Goal: Task Accomplishment & Management: Manage account settings

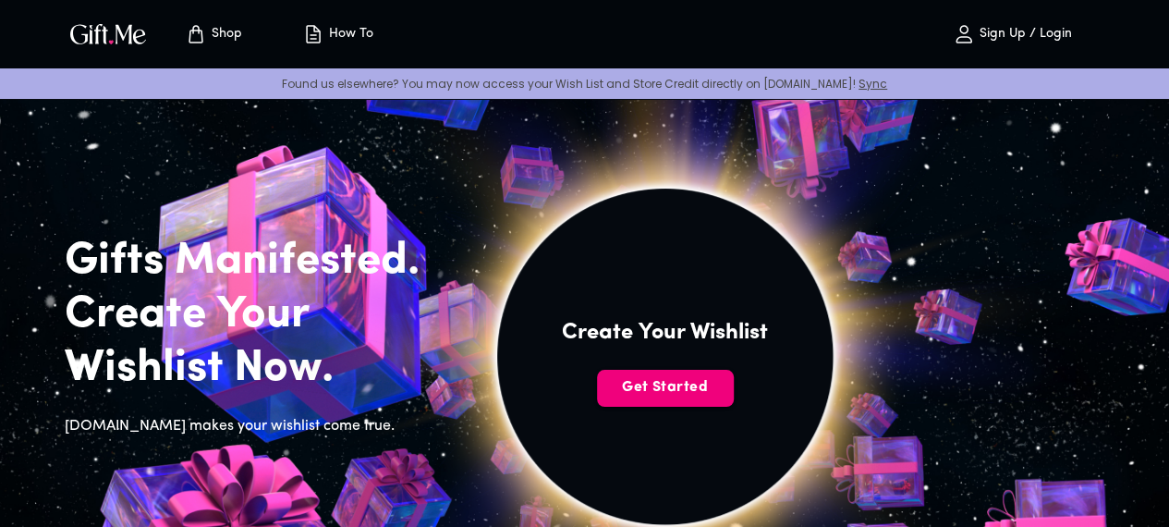
click at [734, 397] on span "Get Started" at bounding box center [665, 387] width 137 height 20
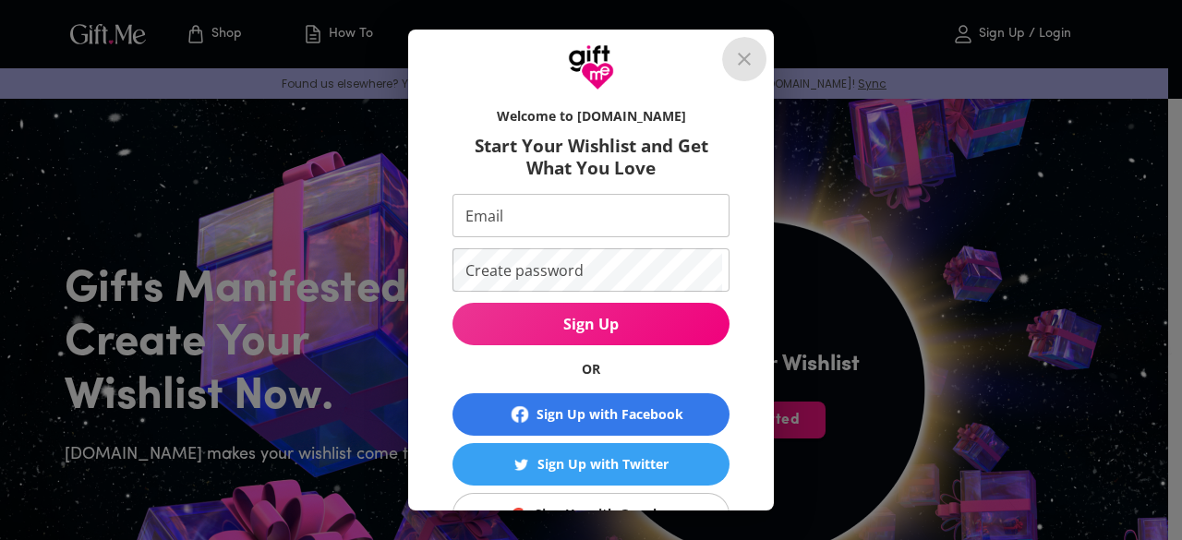
click at [750, 58] on icon "close" at bounding box center [744, 59] width 13 height 13
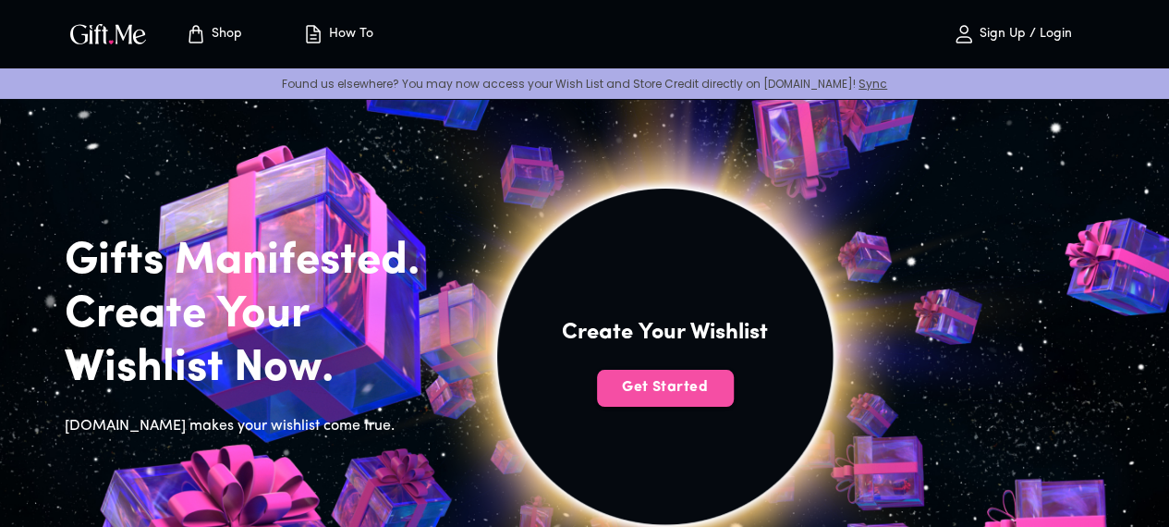
click at [734, 397] on span "Get Started" at bounding box center [665, 387] width 137 height 20
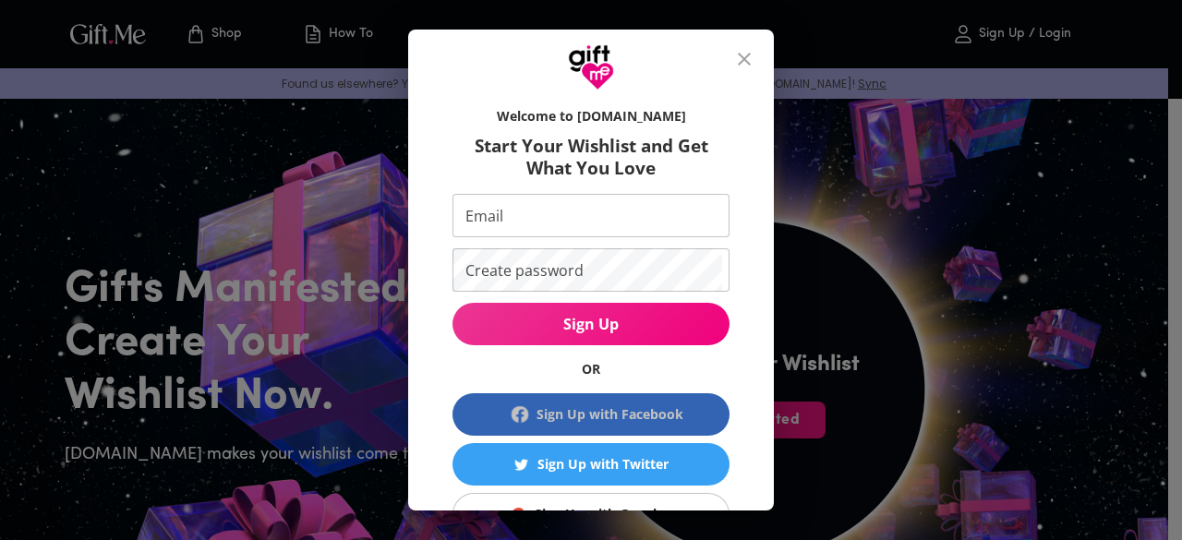
click at [645, 425] on span "Sign Up with Facebook" at bounding box center [591, 415] width 262 height 22
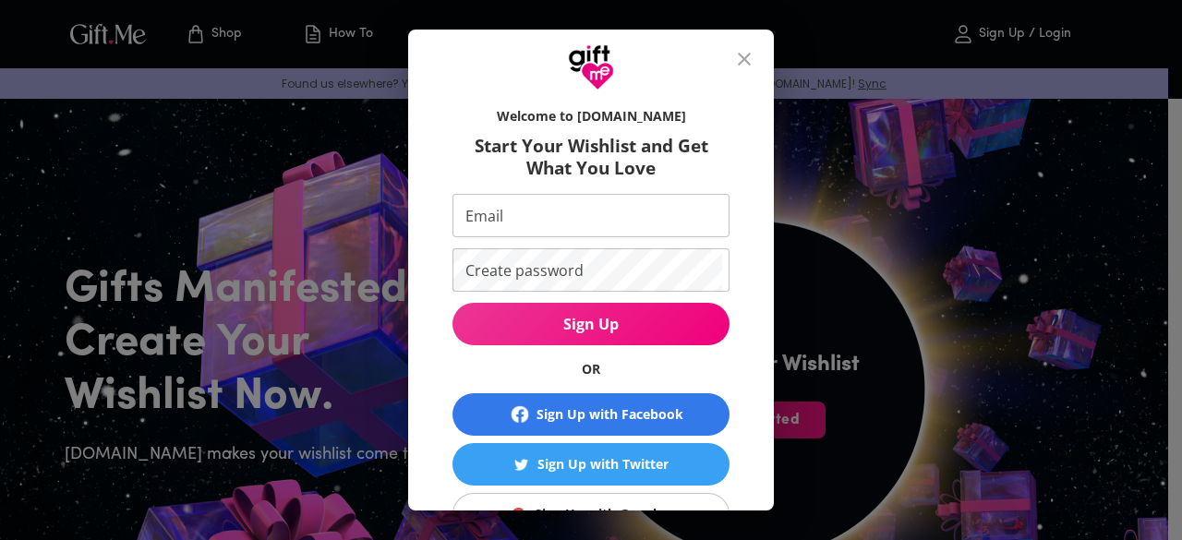
scroll to position [150, 0]
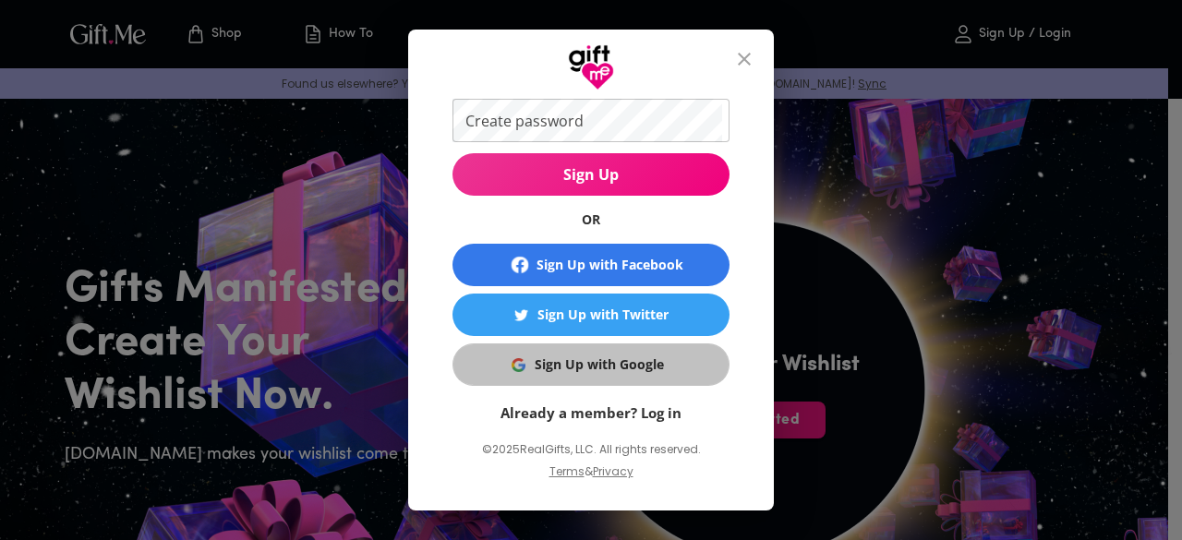
click at [538, 362] on div "Sign Up with Google" at bounding box center [599, 365] width 129 height 20
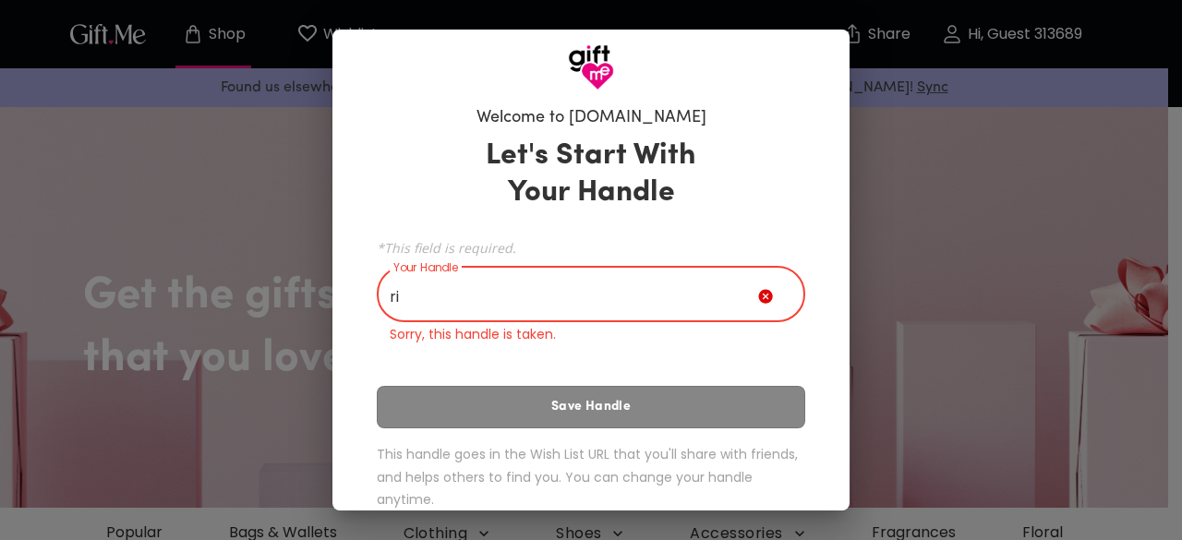
type input "r"
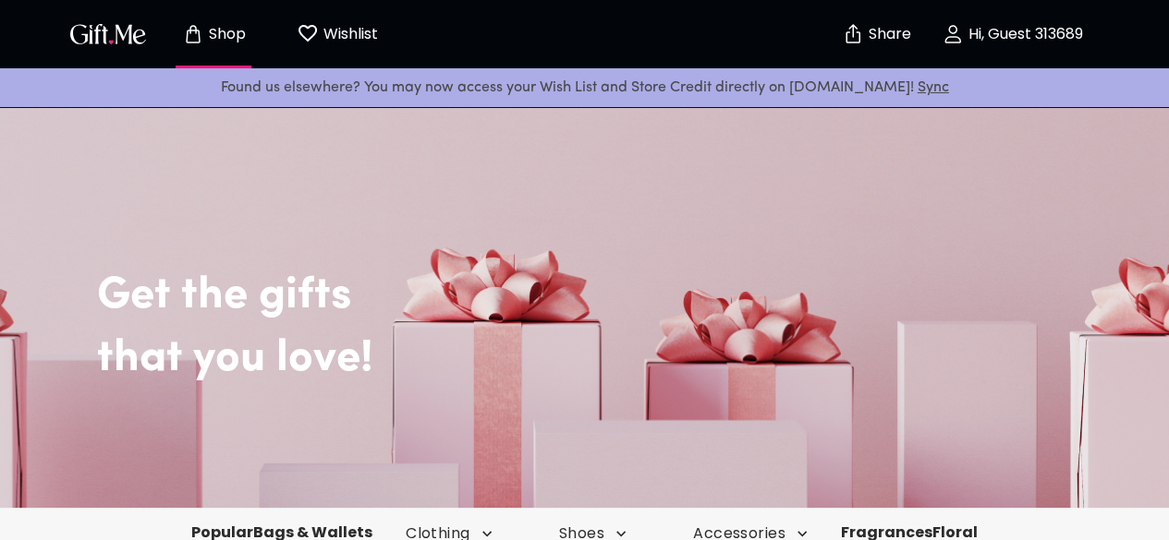
click at [340, 42] on p "Wishlist" at bounding box center [348, 34] width 59 height 24
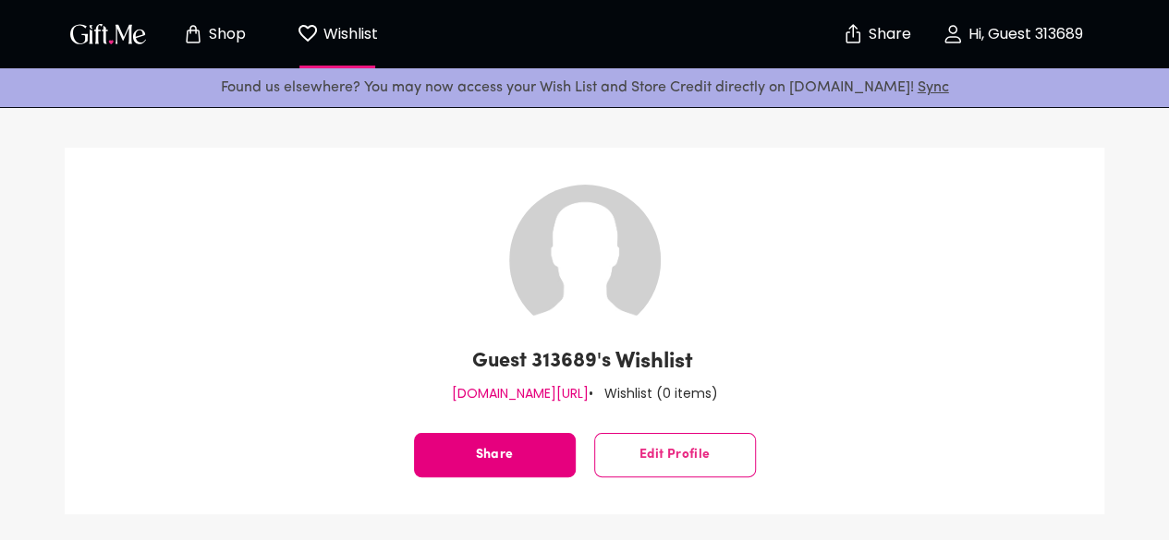
click at [94, 38] on img "button" at bounding box center [108, 33] width 83 height 27
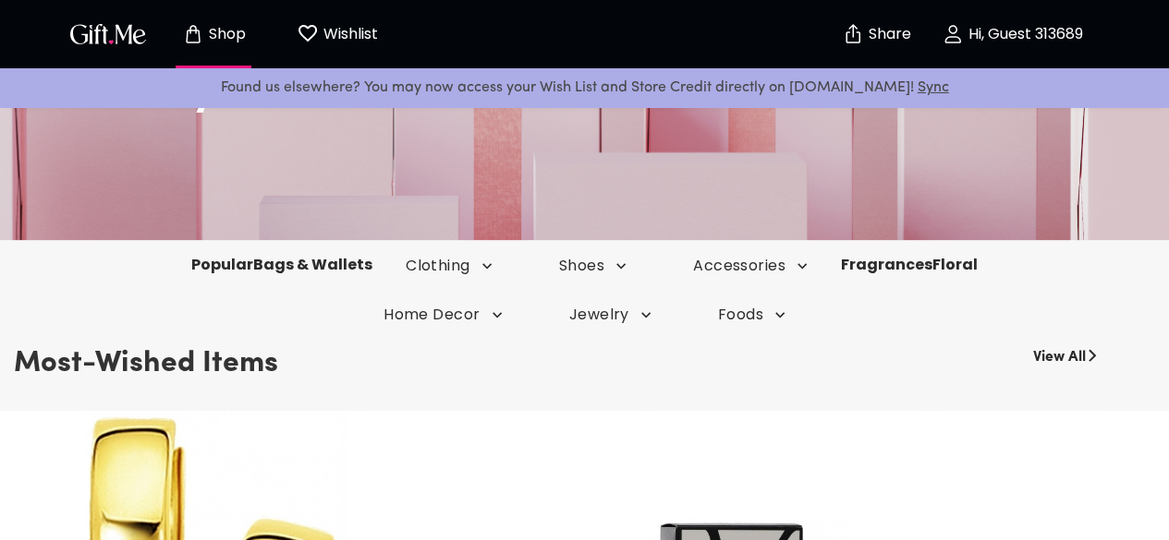
scroll to position [104, 0]
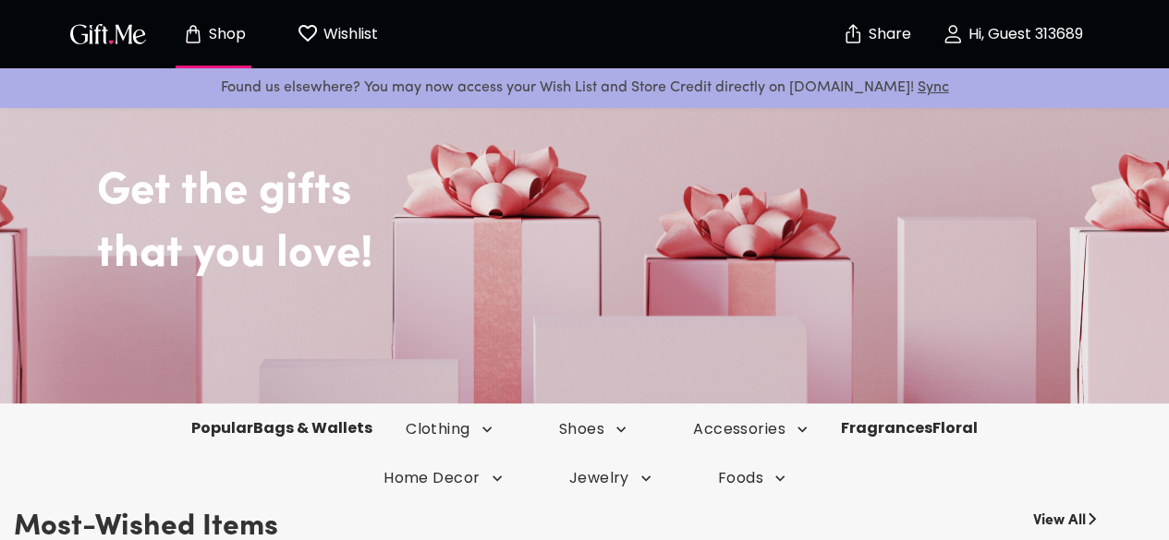
click at [1025, 42] on p "Hi, Guest 313689" at bounding box center [1023, 35] width 119 height 16
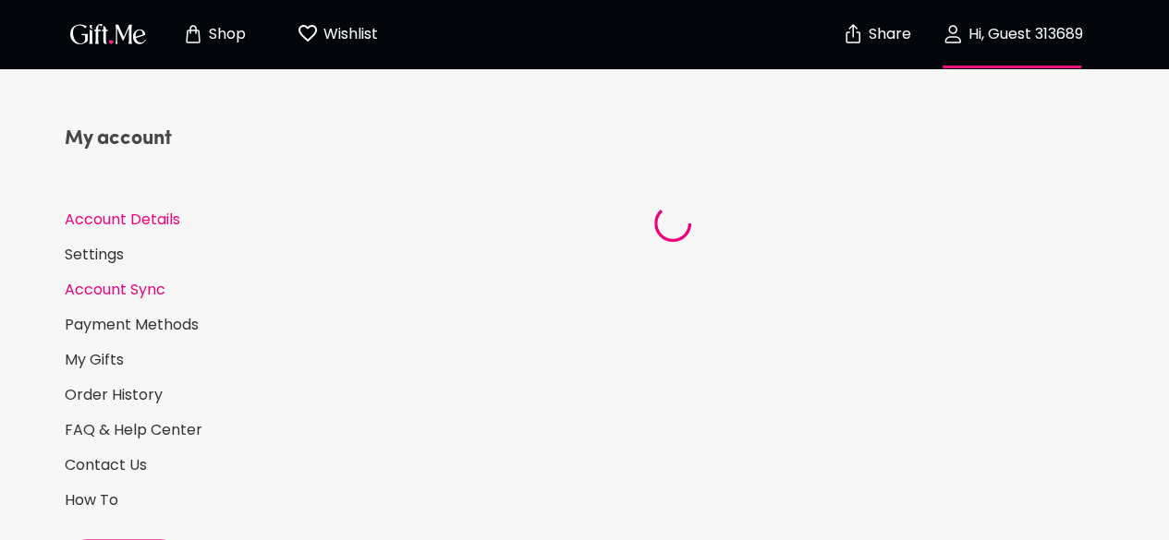
select select "US"
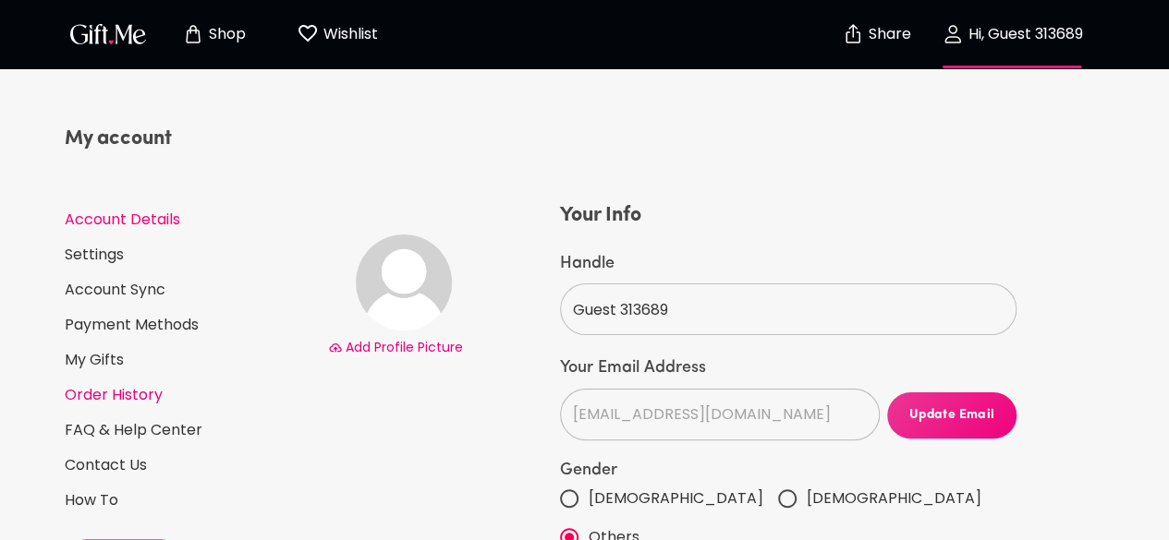
click at [87, 394] on link "Order History" at bounding box center [189, 395] width 249 height 20
